Goal: Information Seeking & Learning: Find specific page/section

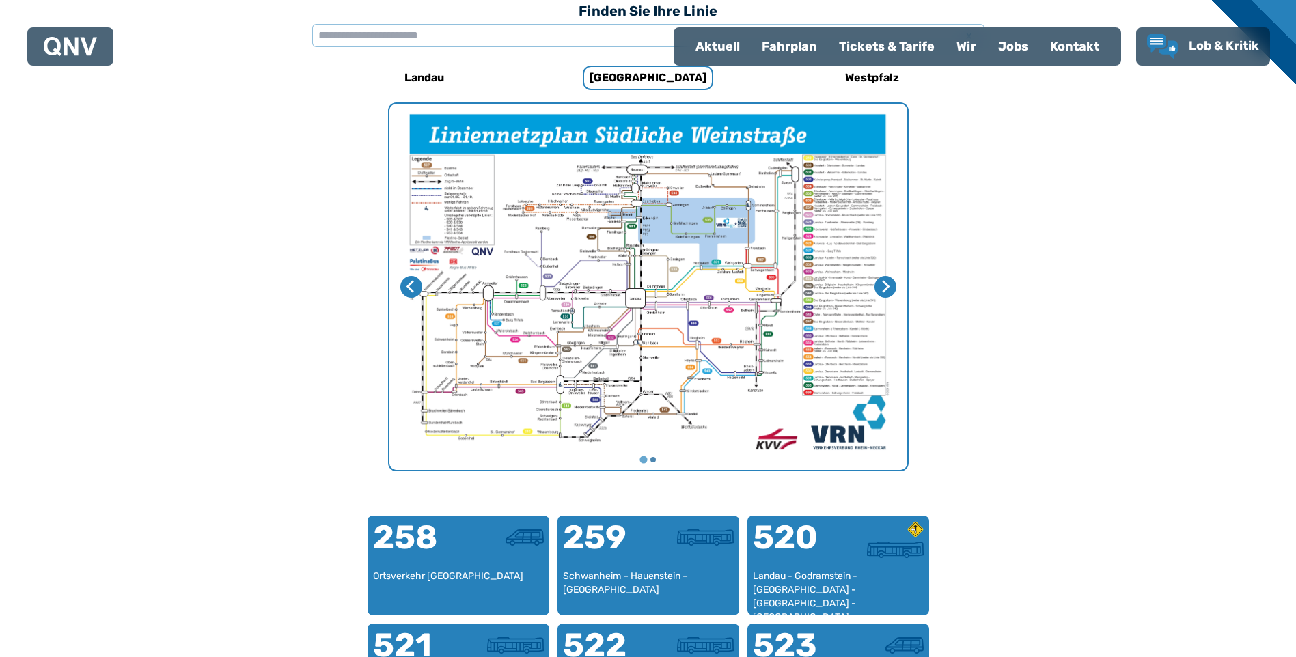
click at [695, 225] on img "1 von 2" at bounding box center [648, 287] width 518 height 366
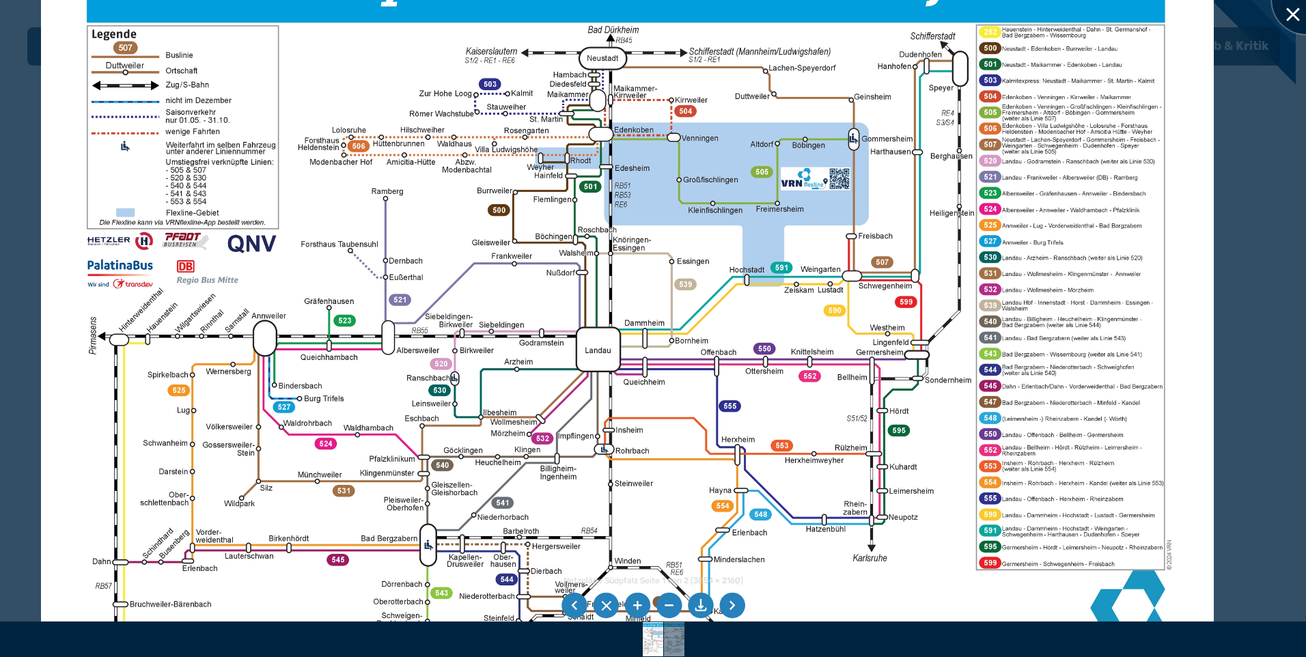
click at [1291, 24] on div at bounding box center [1306, 0] width 68 height 68
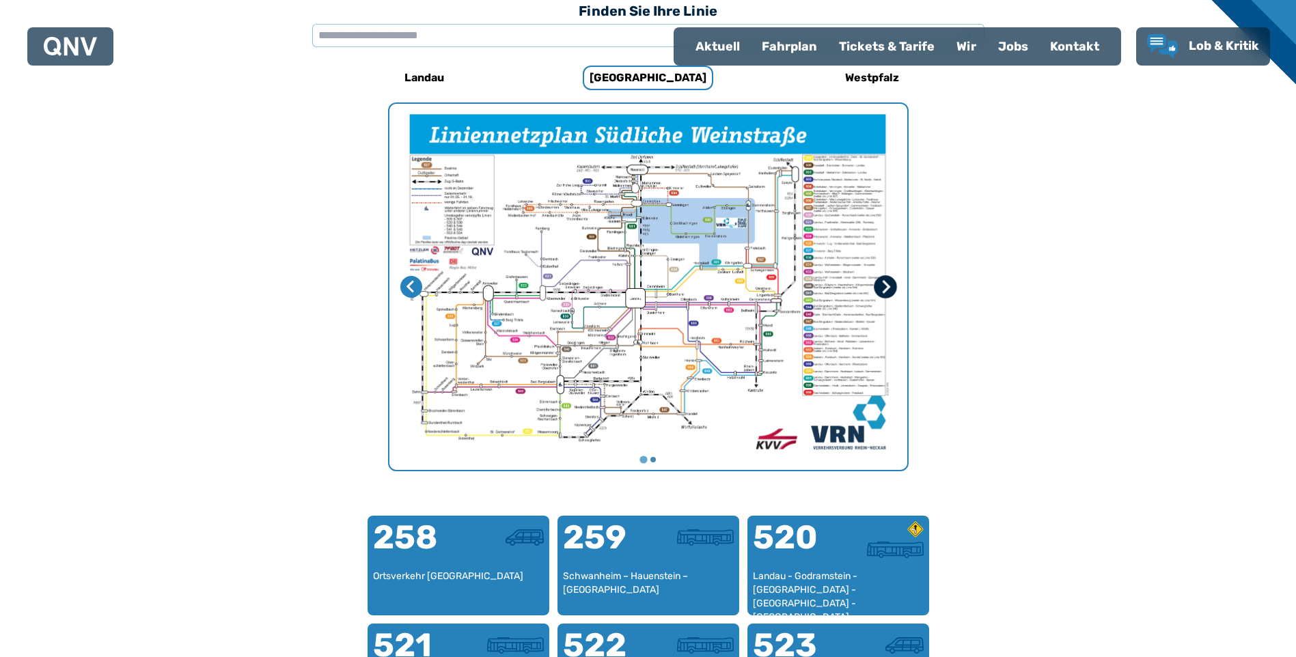
click at [881, 286] on icon "Nächste Seite" at bounding box center [885, 287] width 14 height 14
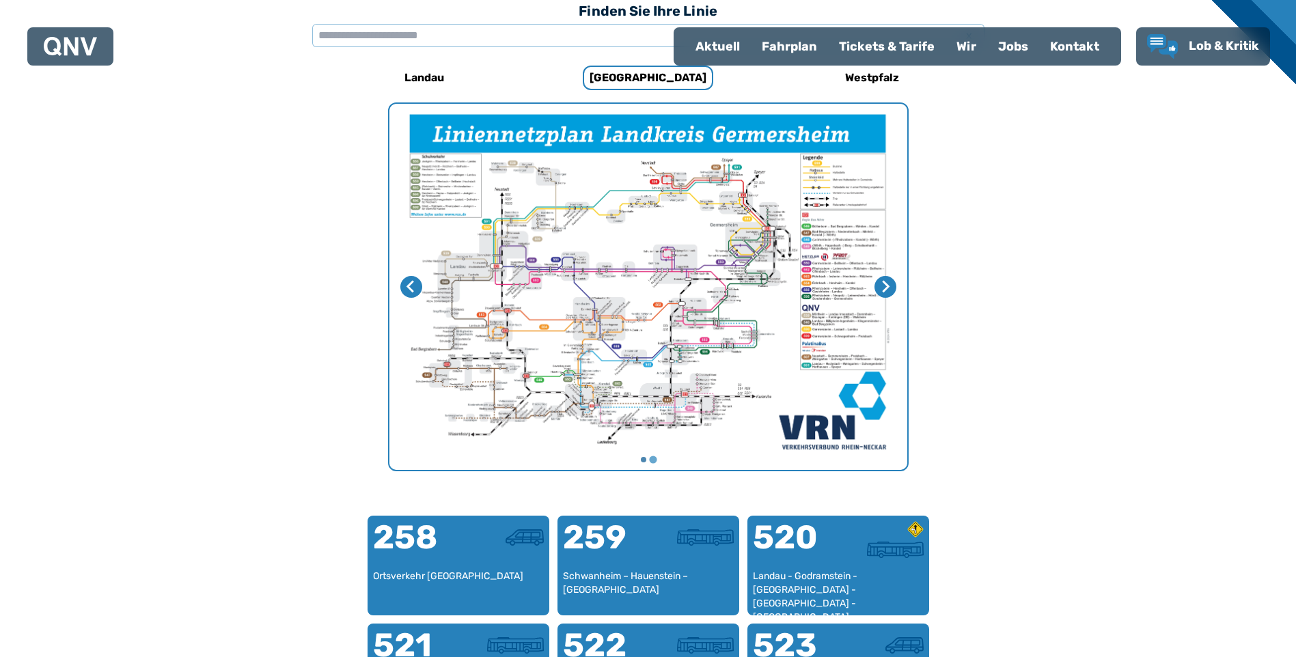
click at [732, 331] on img "2 von 2" at bounding box center [648, 287] width 518 height 366
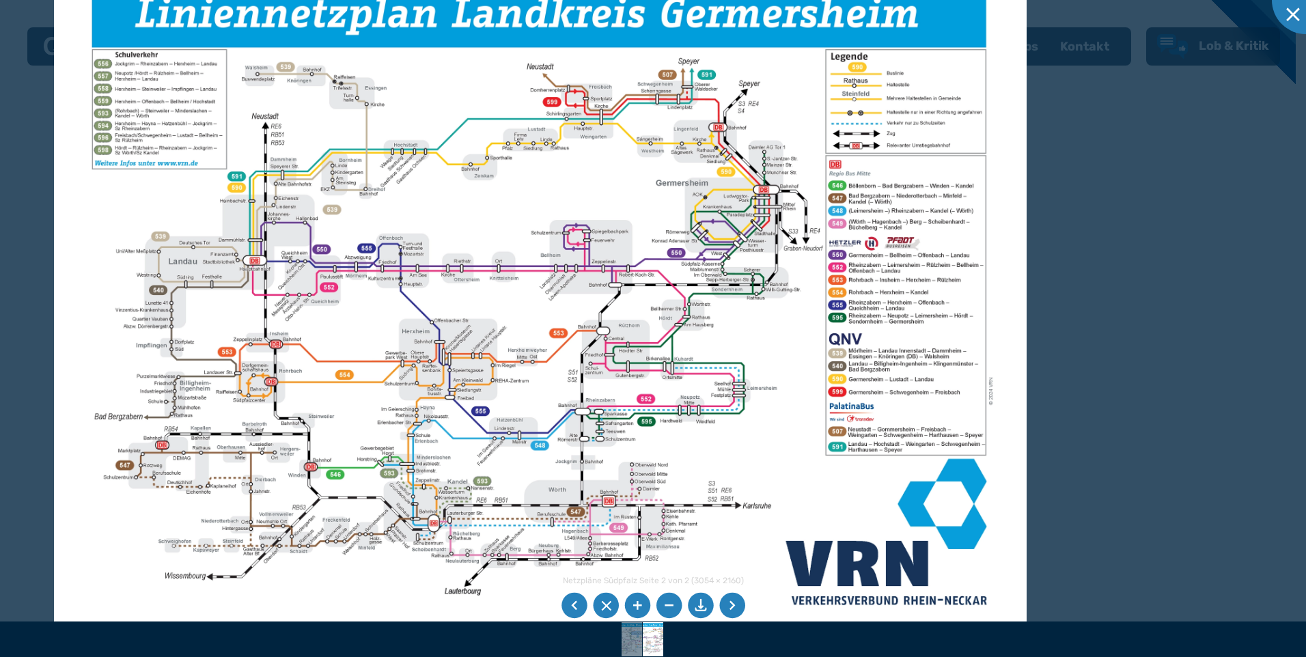
click at [40, 360] on div at bounding box center [653, 328] width 1306 height 657
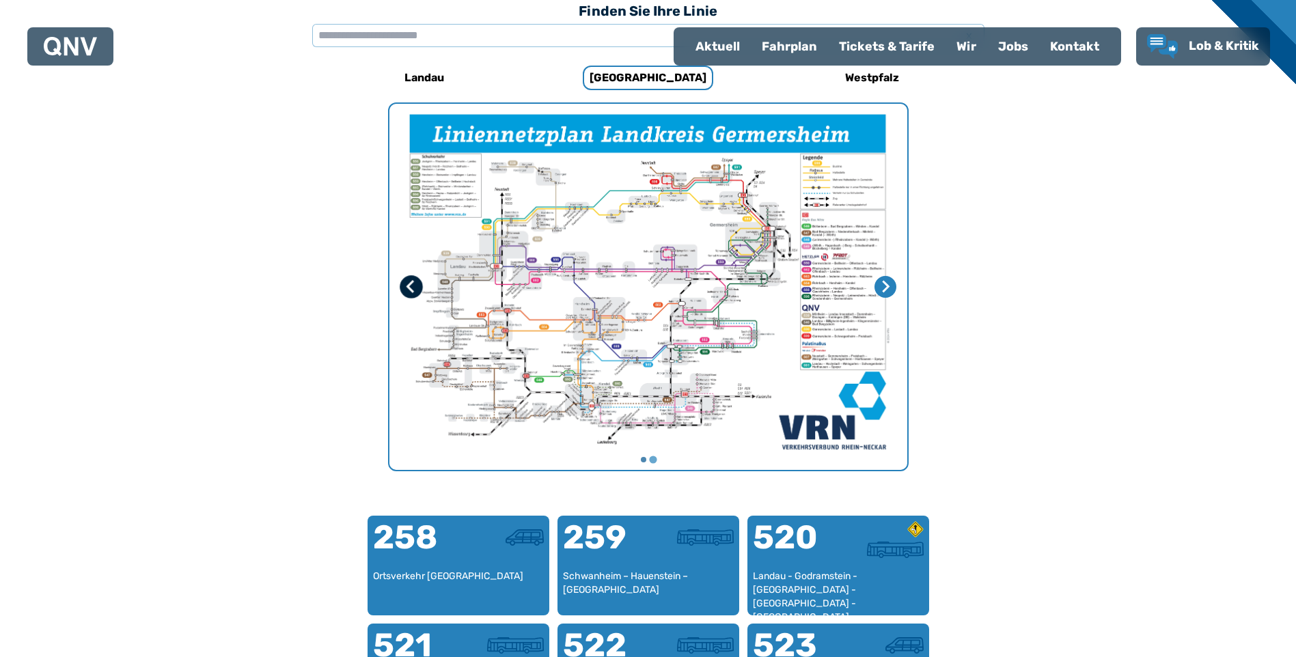
click at [406, 287] on icon "Vorherige Seite" at bounding box center [411, 287] width 14 height 14
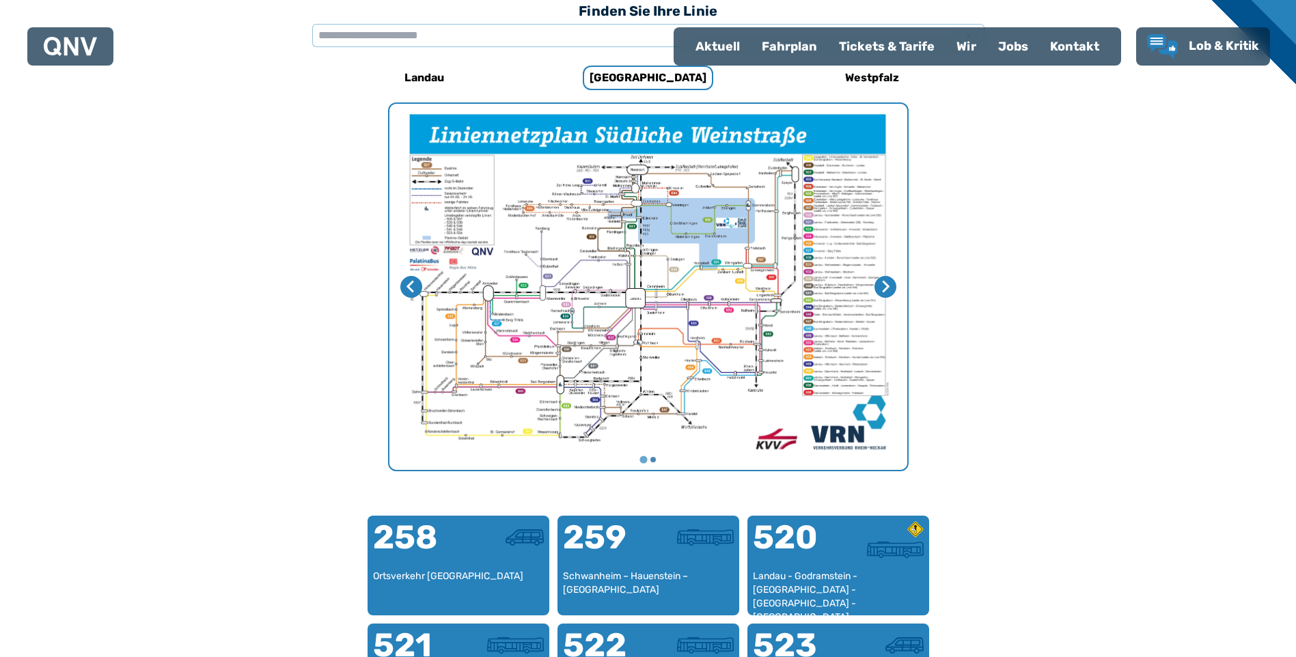
click at [630, 304] on img "1 von 2" at bounding box center [648, 287] width 518 height 366
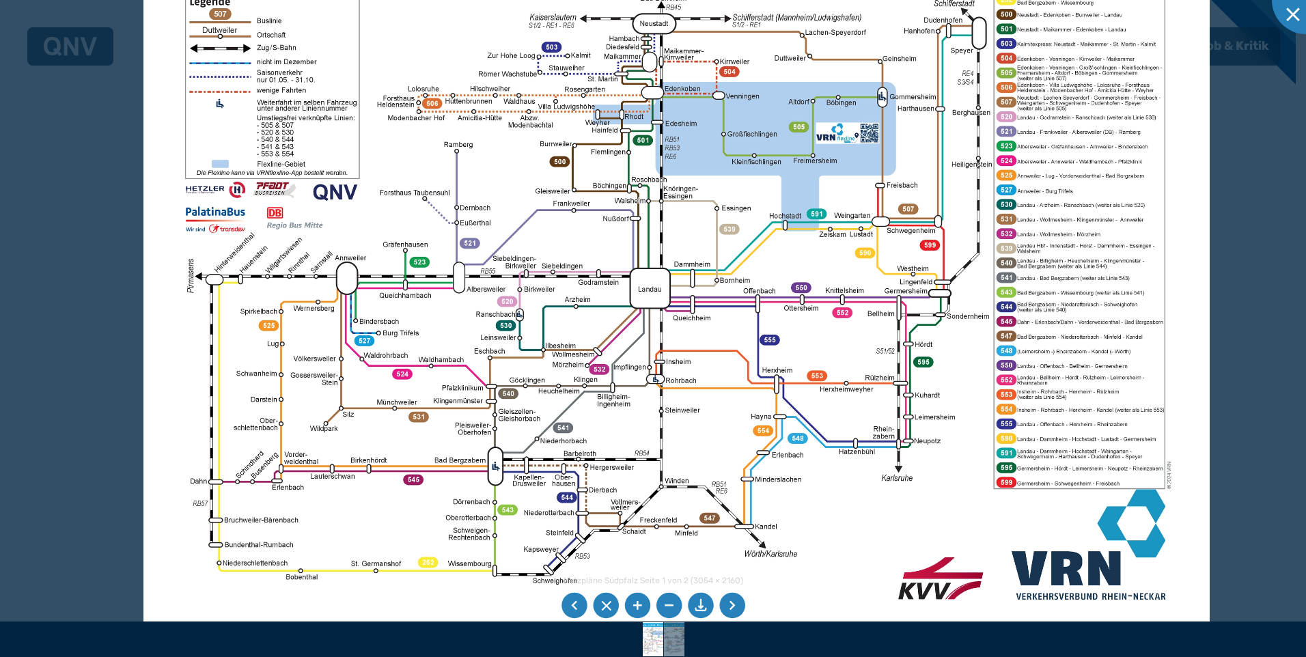
click at [89, 275] on div at bounding box center [653, 328] width 1306 height 657
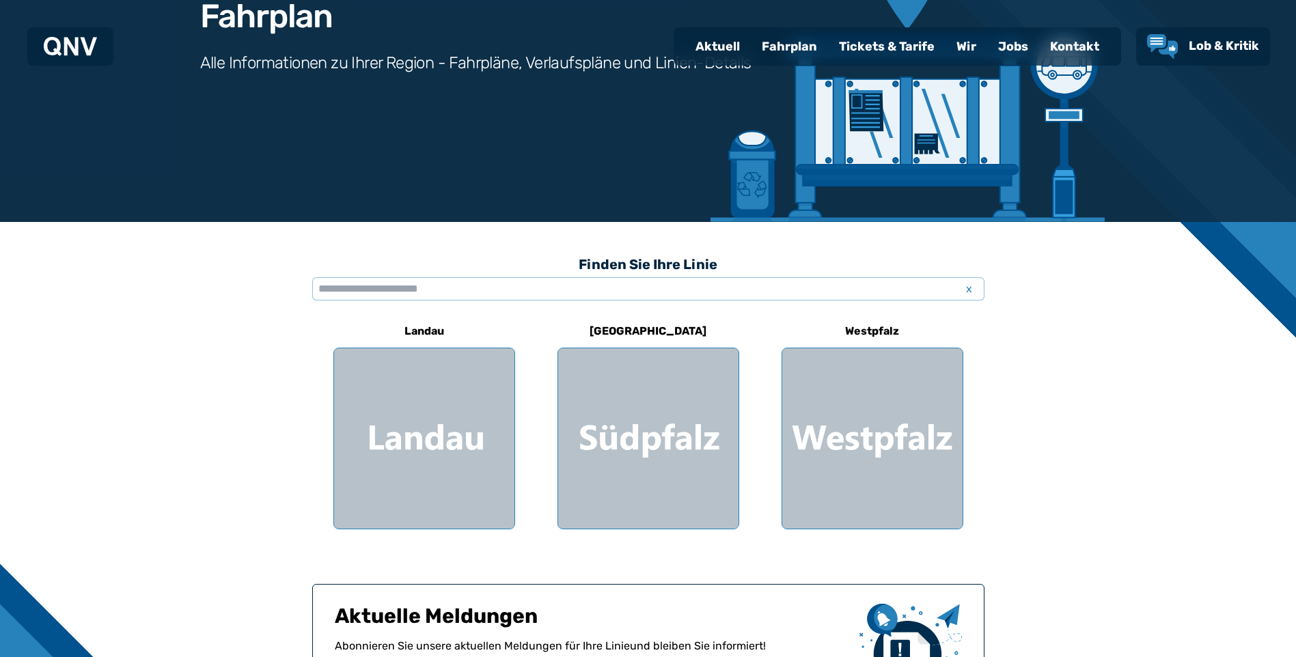
scroll to position [193, 0]
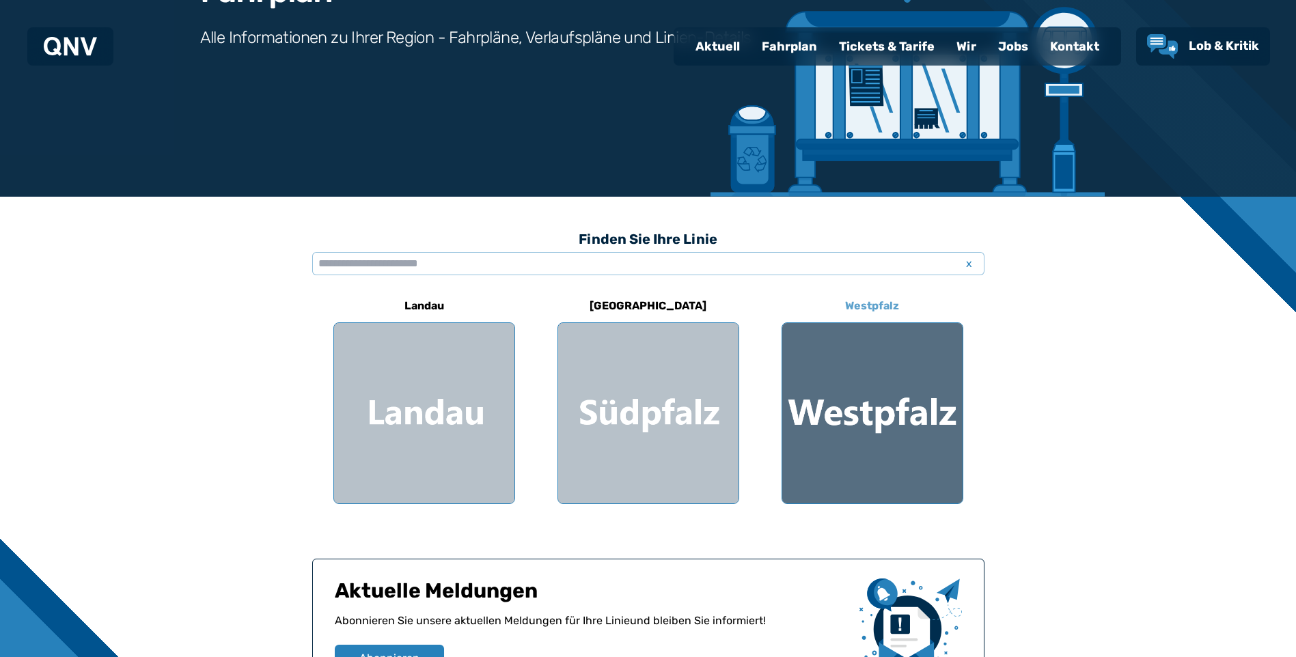
click at [921, 443] on div at bounding box center [872, 413] width 180 height 180
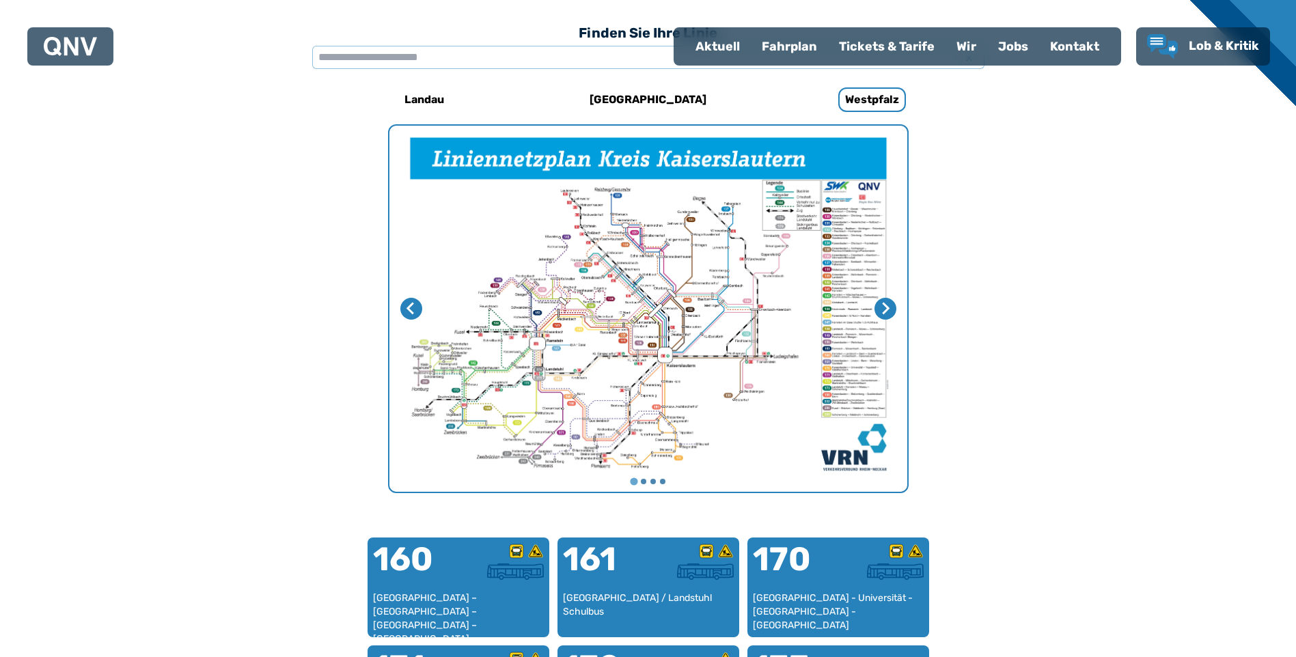
scroll to position [398, 0]
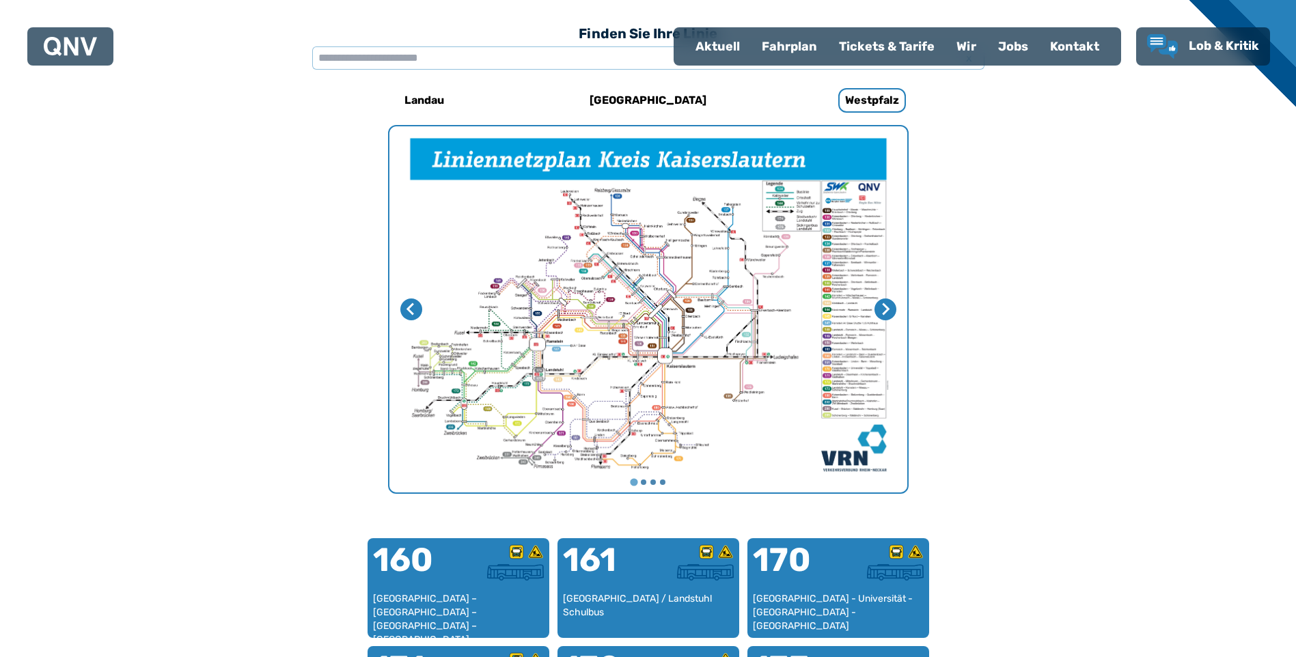
click at [750, 363] on img "1 von 4" at bounding box center [648, 309] width 518 height 366
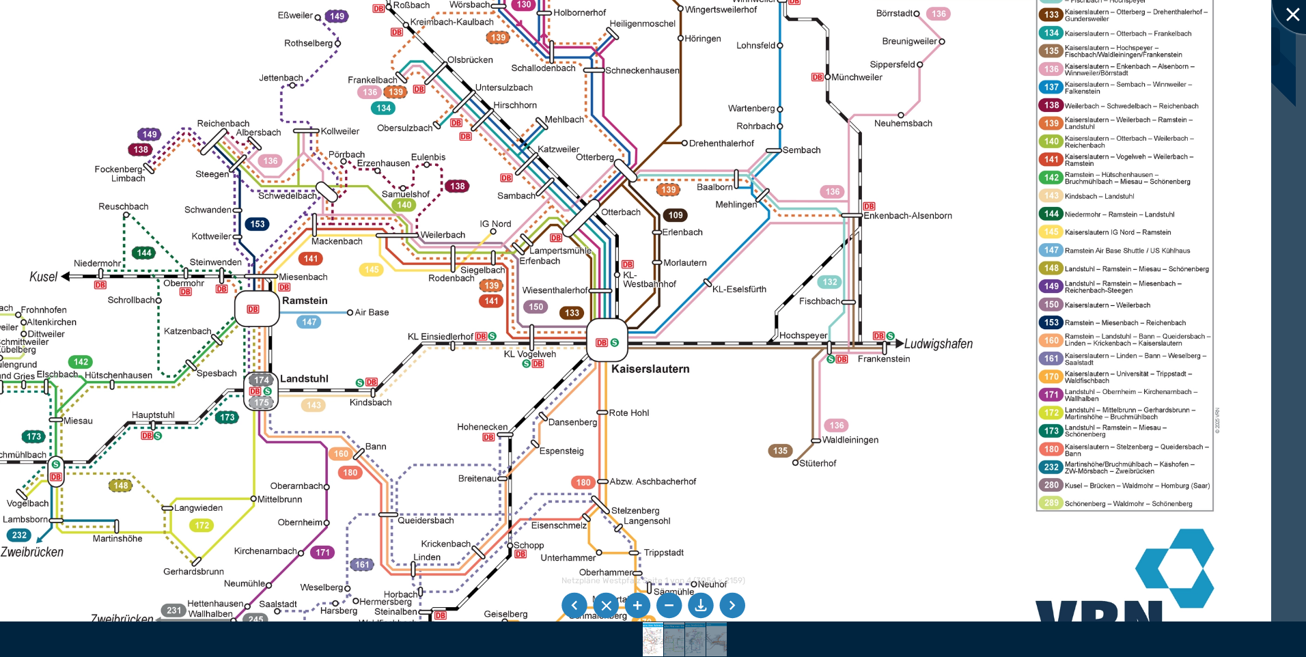
click at [1286, 27] on div at bounding box center [1306, 0] width 68 height 68
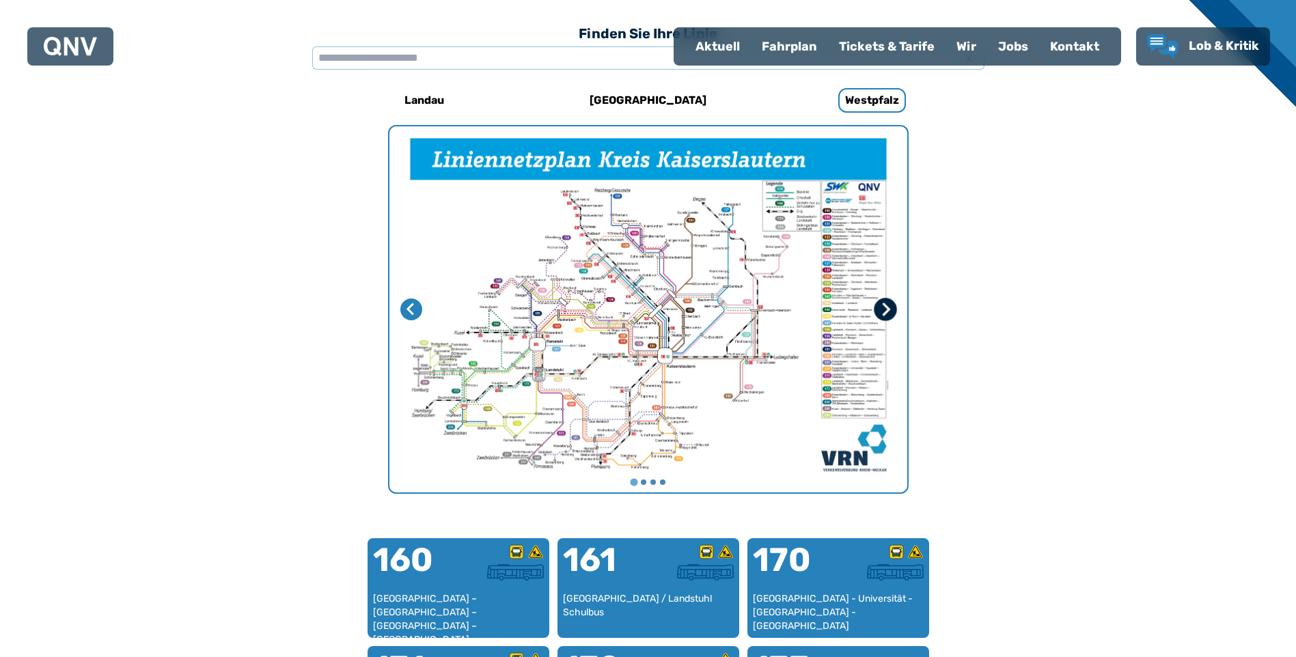
click at [885, 315] on icon "Nächste Seite" at bounding box center [885, 310] width 14 height 14
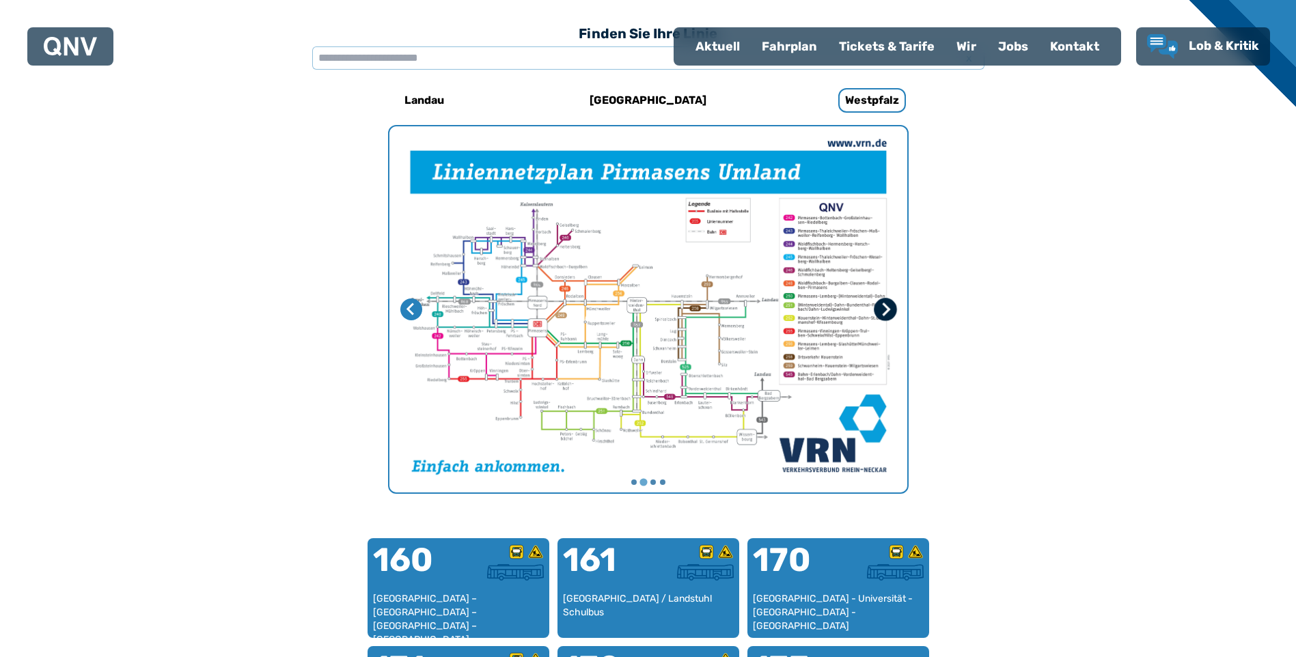
click at [880, 305] on icon "Nächste Seite" at bounding box center [885, 310] width 14 height 14
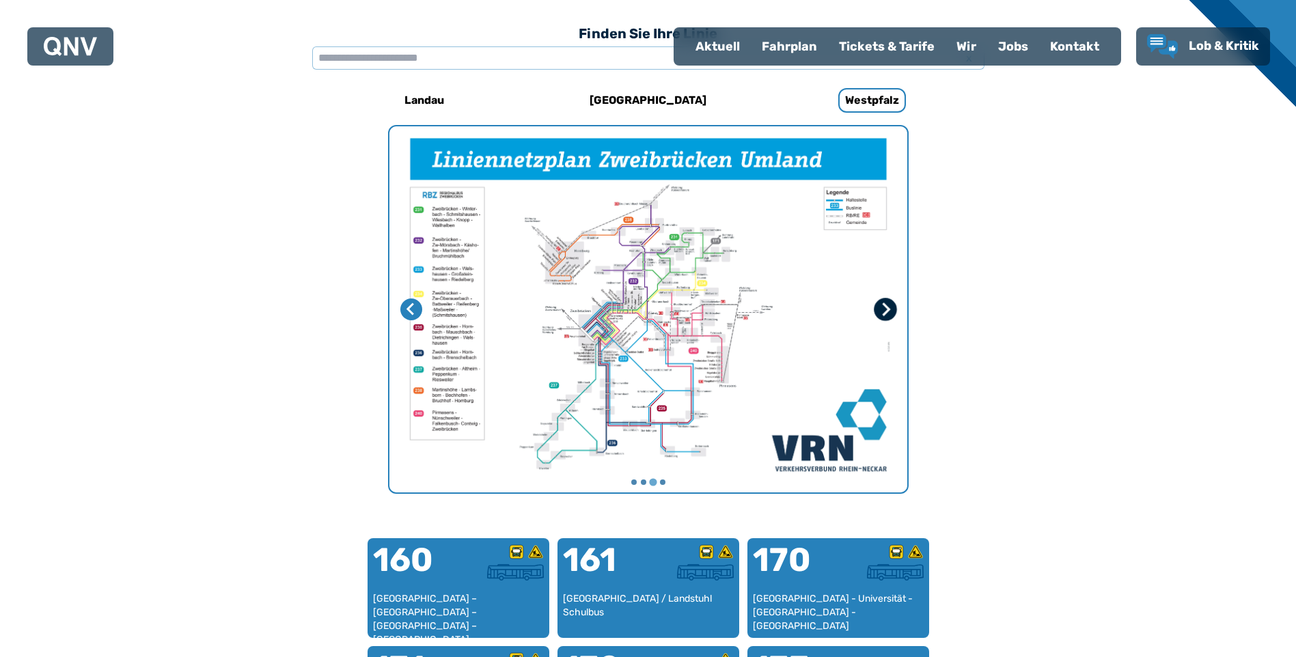
click at [880, 305] on icon "Nächste Seite" at bounding box center [885, 310] width 14 height 14
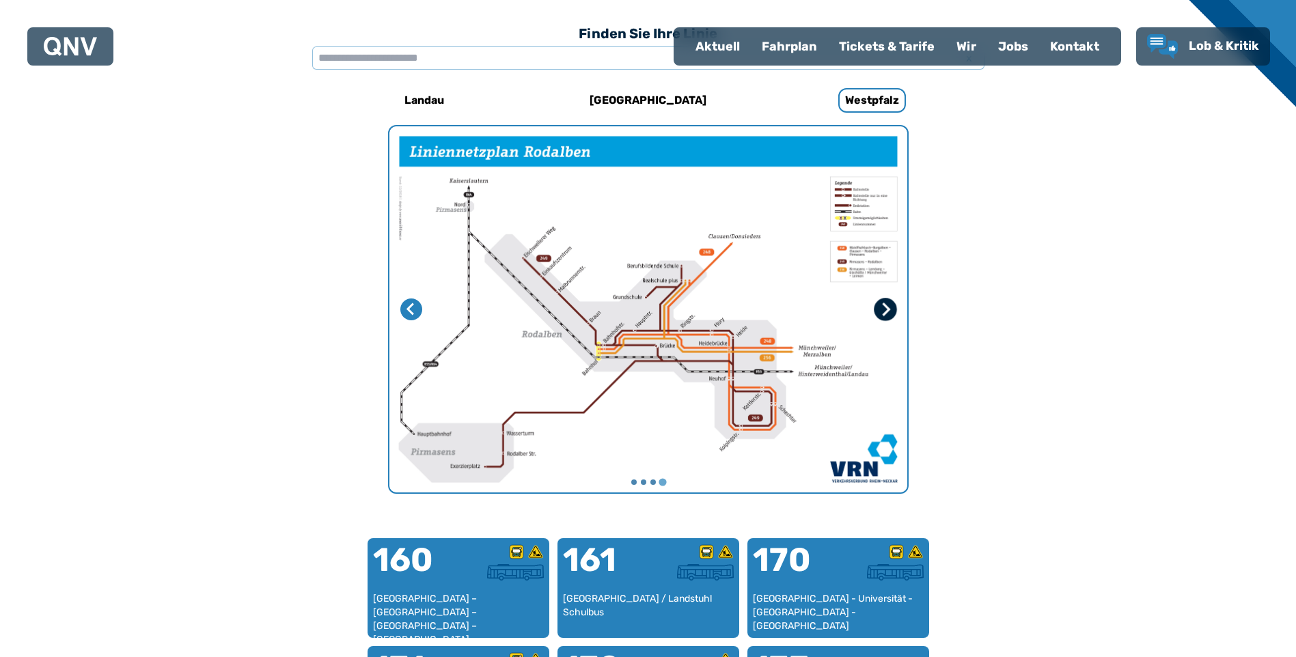
click at [881, 305] on icon "Erste Seite" at bounding box center [885, 310] width 14 height 14
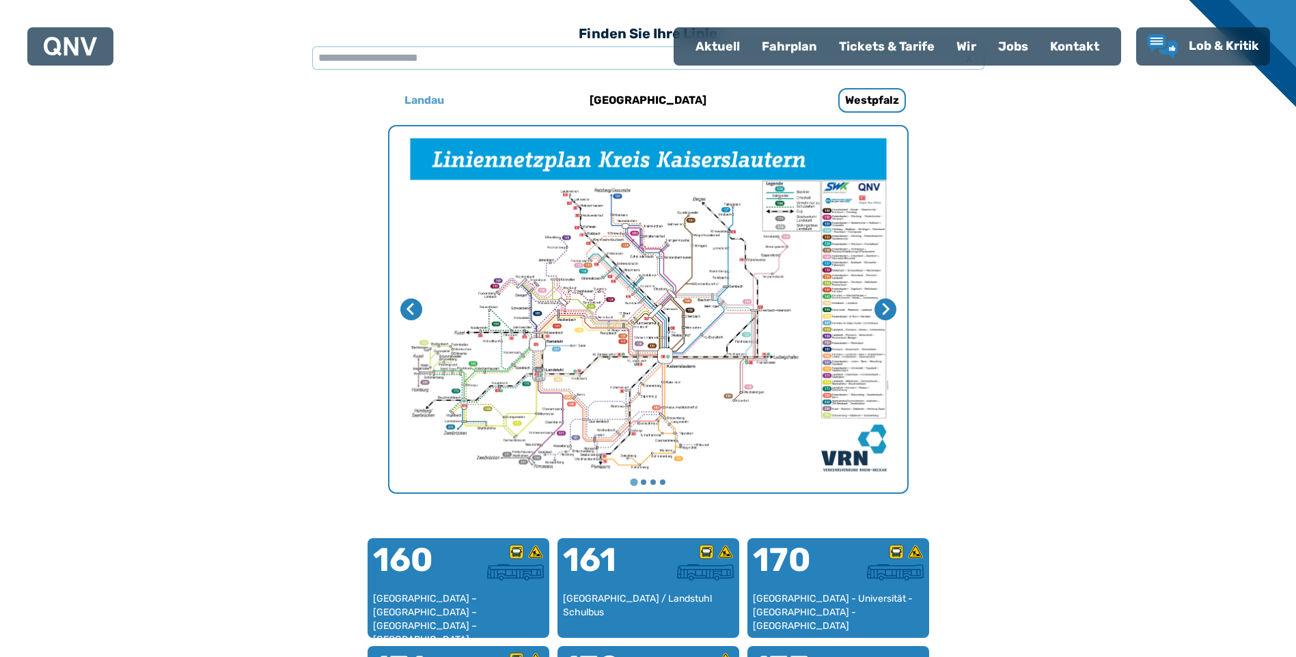
click at [430, 109] on h6 "Landau" at bounding box center [424, 100] width 51 height 22
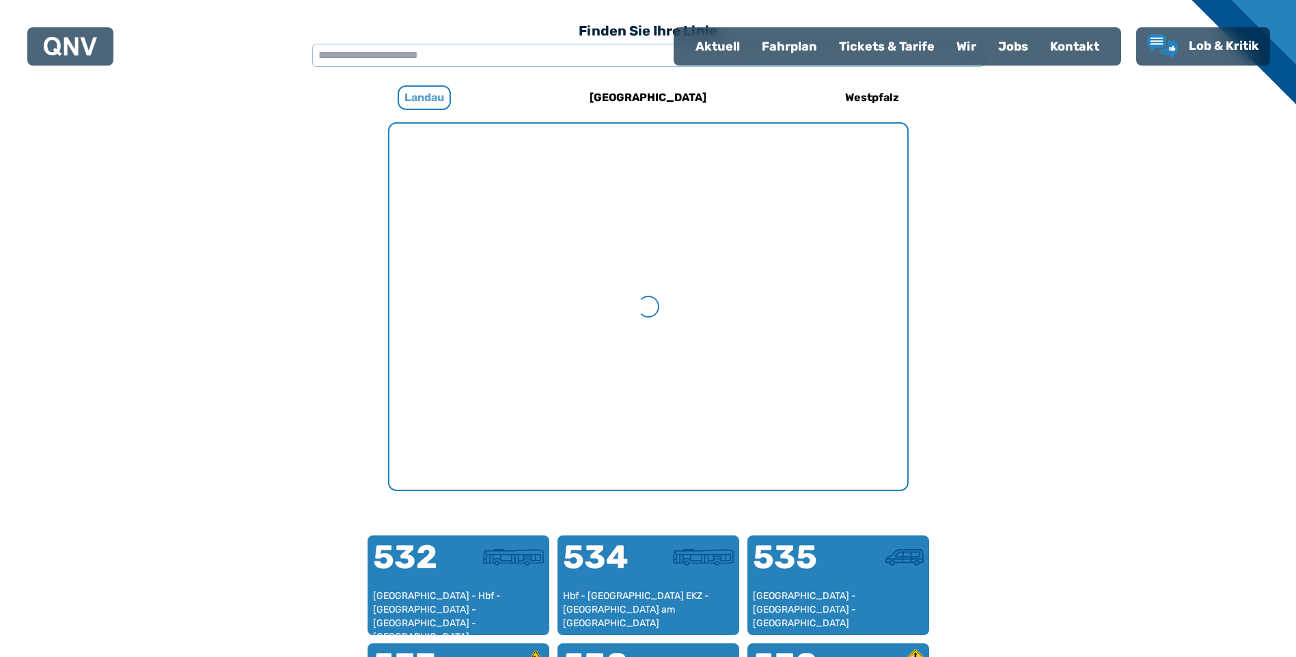
scroll to position [421, 0]
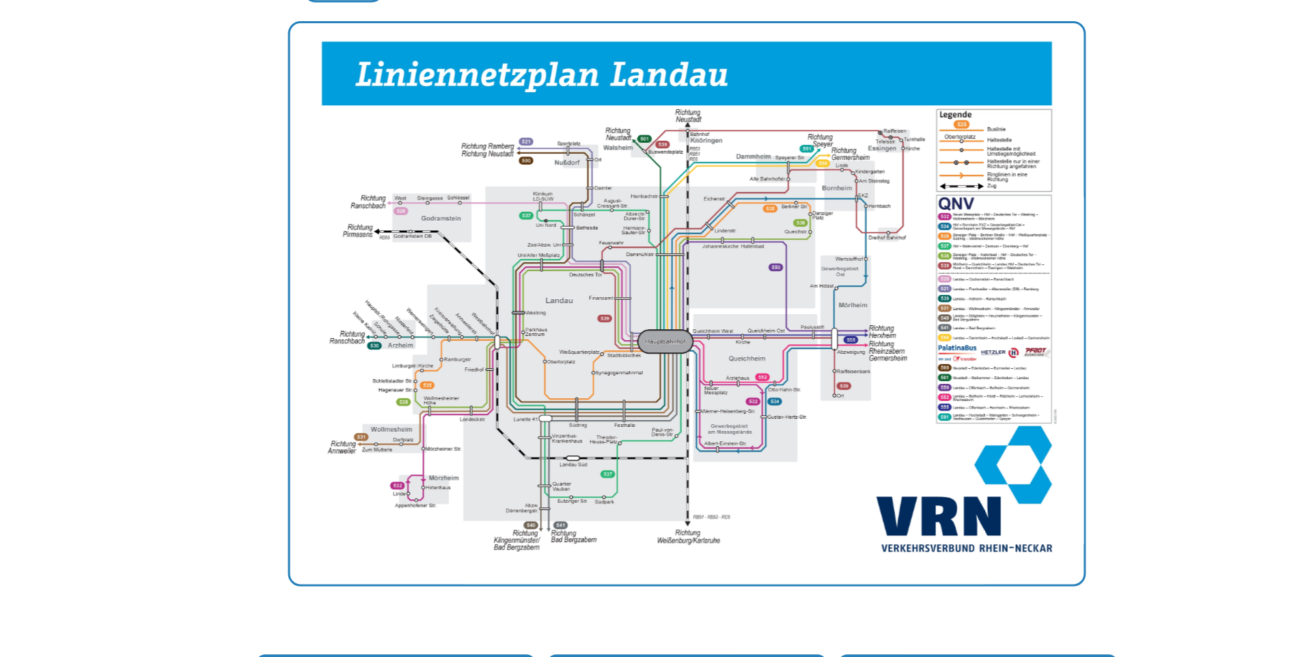
click at [635, 285] on img "1 von 1" at bounding box center [648, 287] width 518 height 366
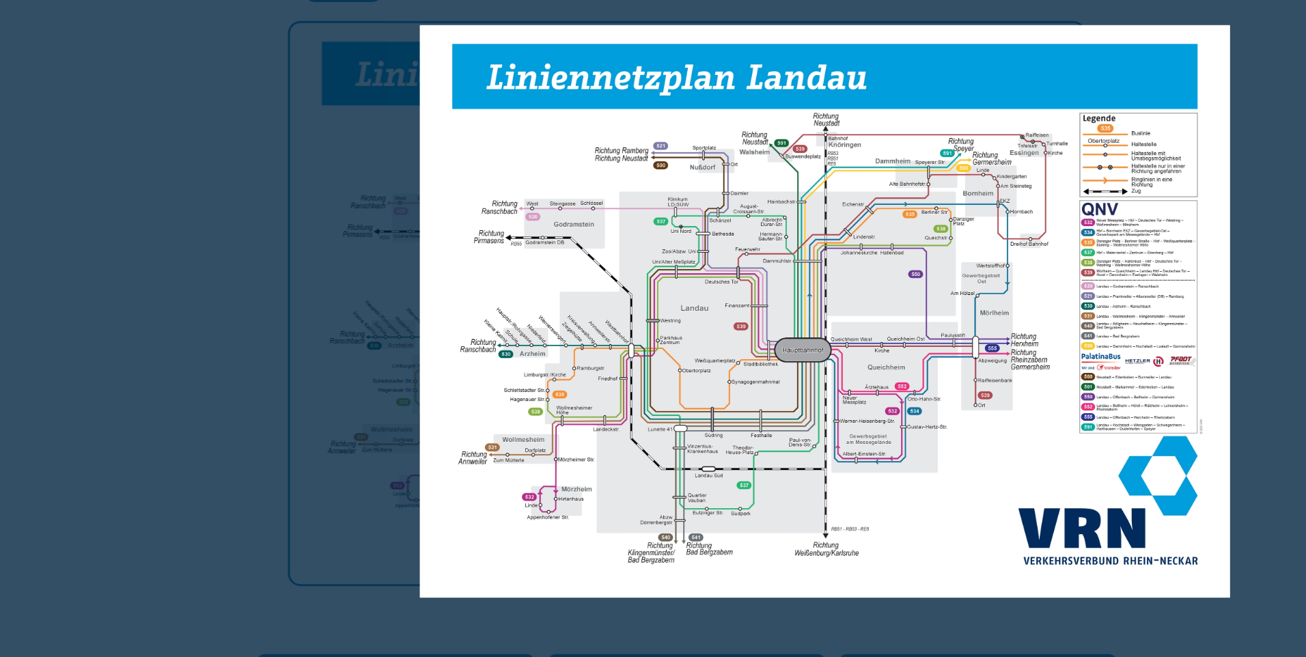
click at [1035, 264] on div at bounding box center [653, 328] width 1306 height 657
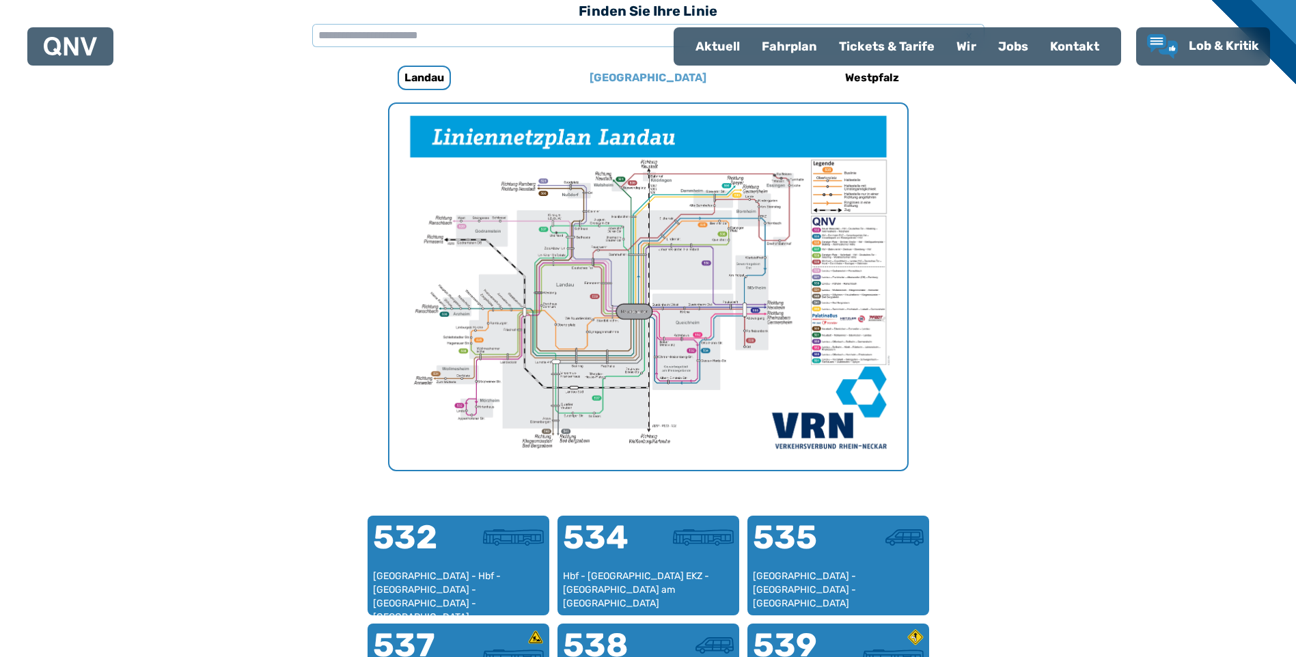
click at [657, 77] on h6 "[GEOGRAPHIC_DATA]" at bounding box center [648, 78] width 128 height 22
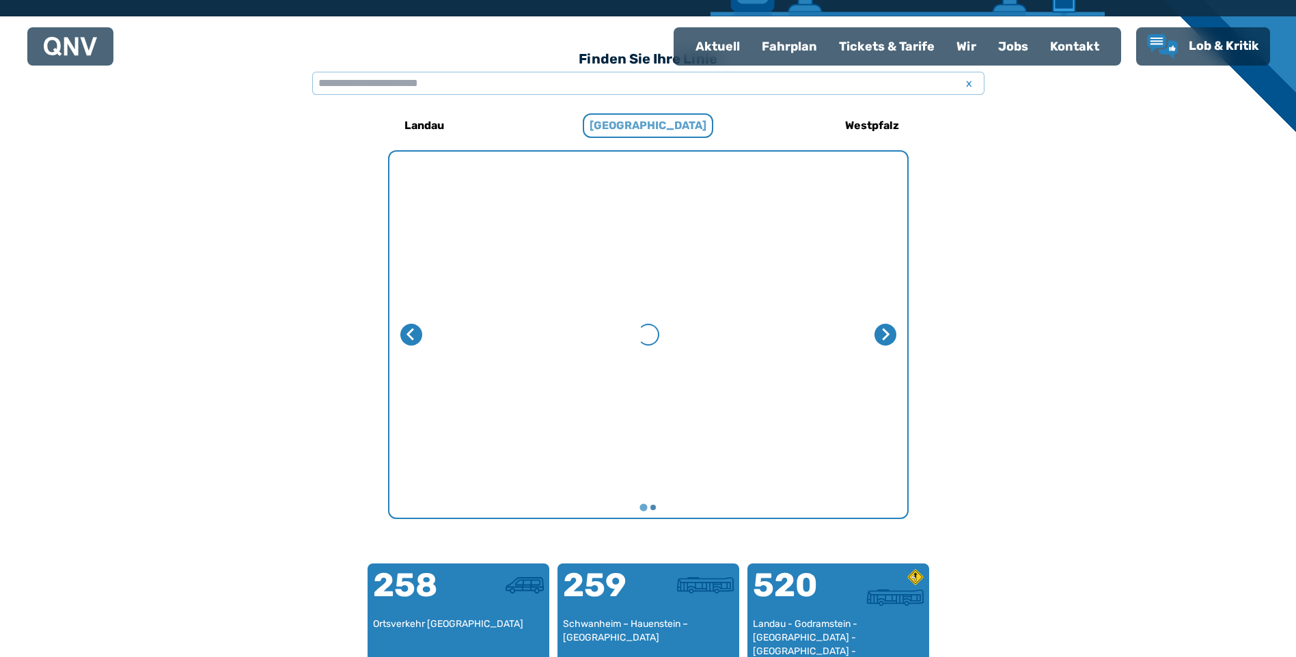
scroll to position [421, 0]
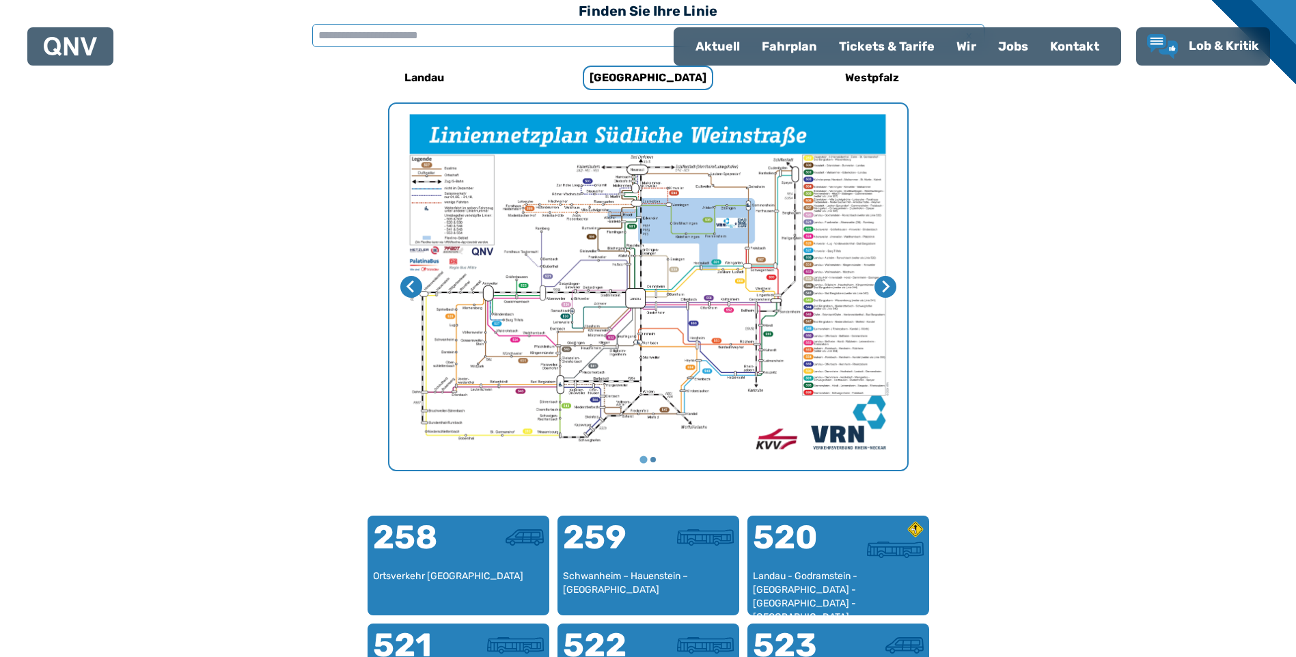
click at [441, 34] on input "text" at bounding box center [648, 35] width 672 height 23
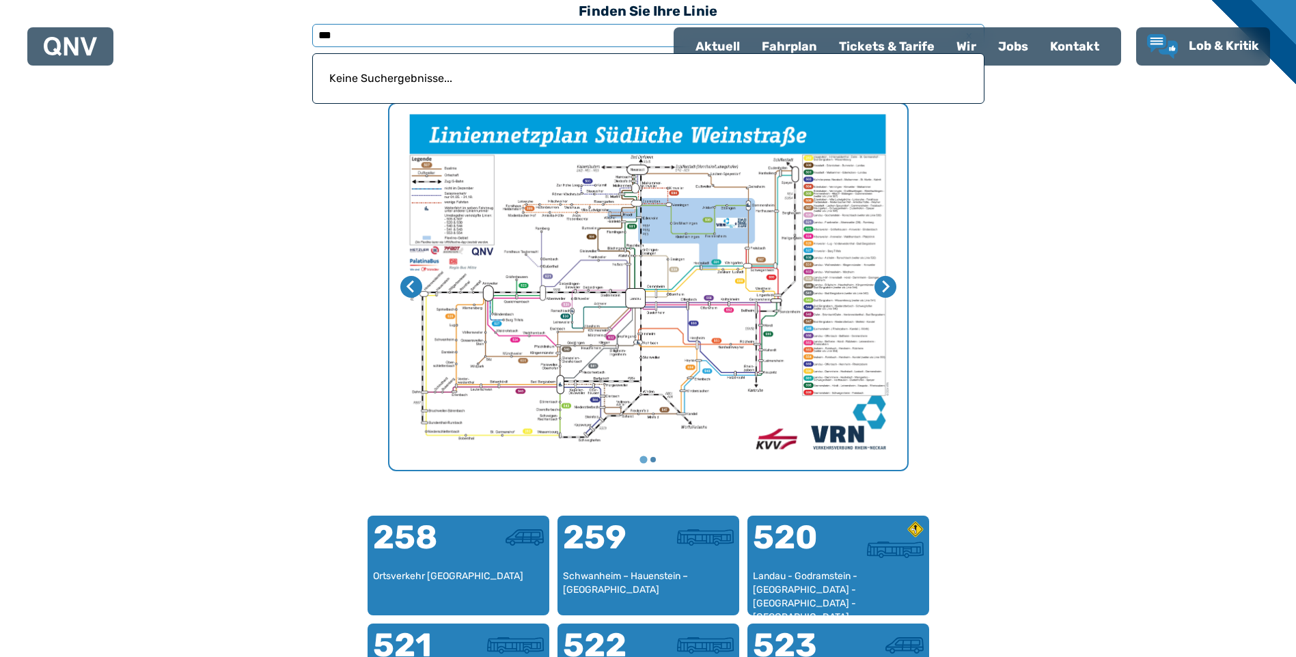
type input "***"
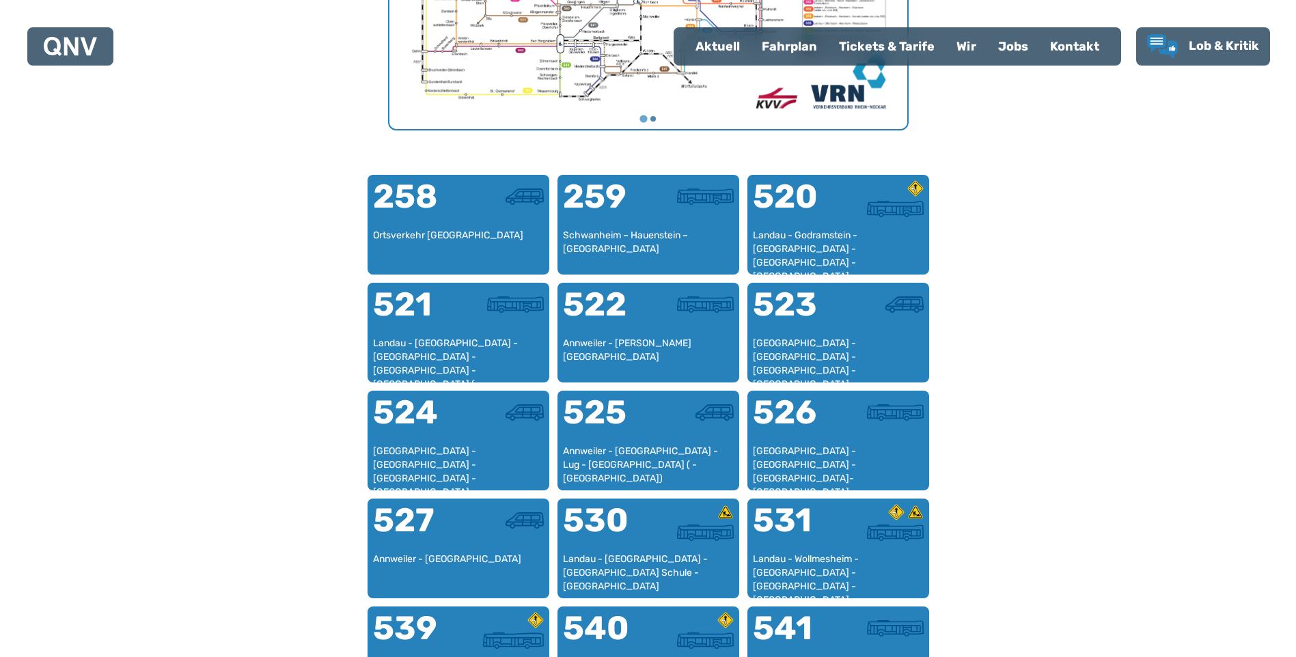
scroll to position [761, 0]
